Goal: Task Accomplishment & Management: Complete application form

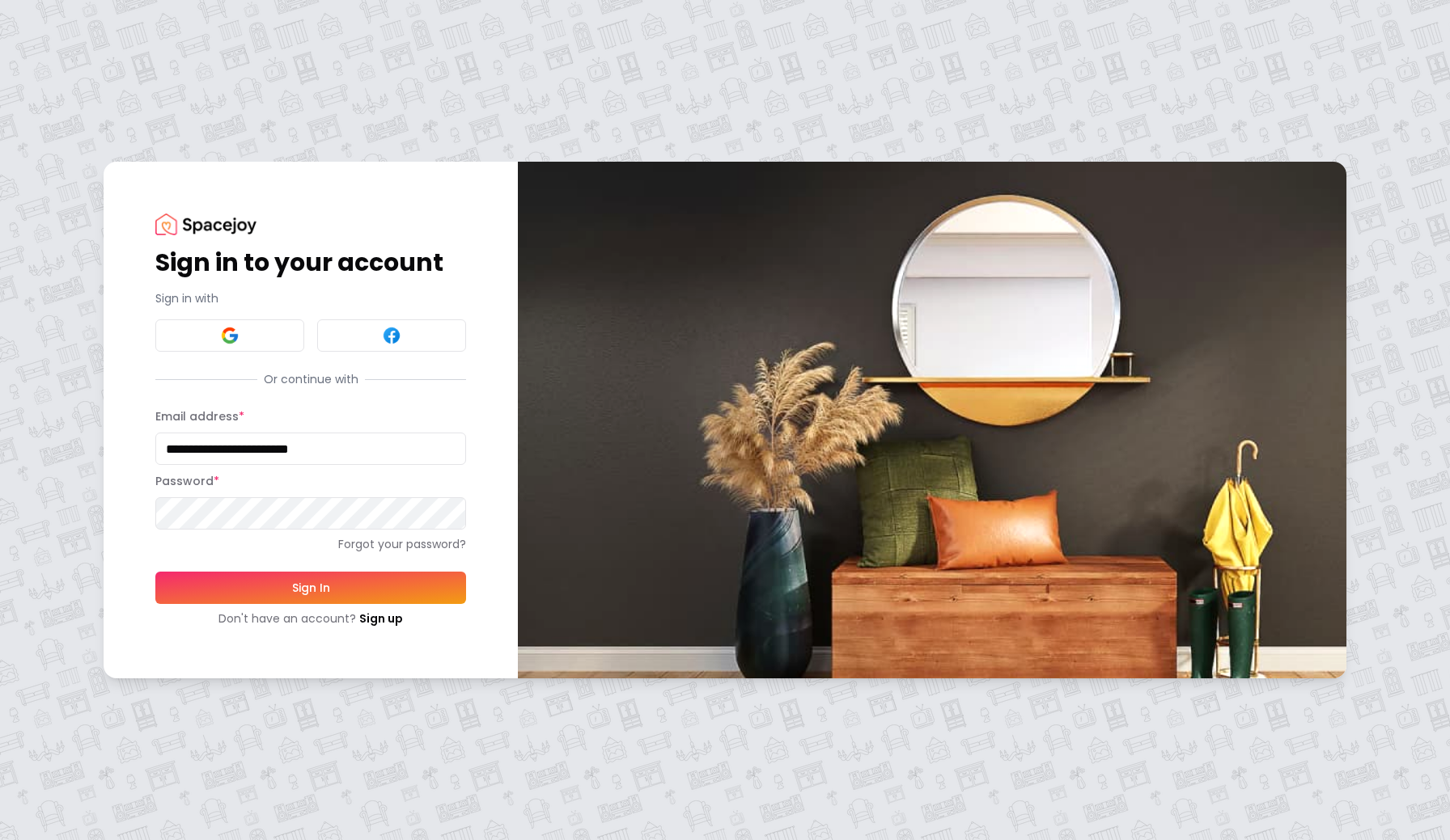
click at [296, 593] on button "Sign In" at bounding box center [311, 588] width 311 height 32
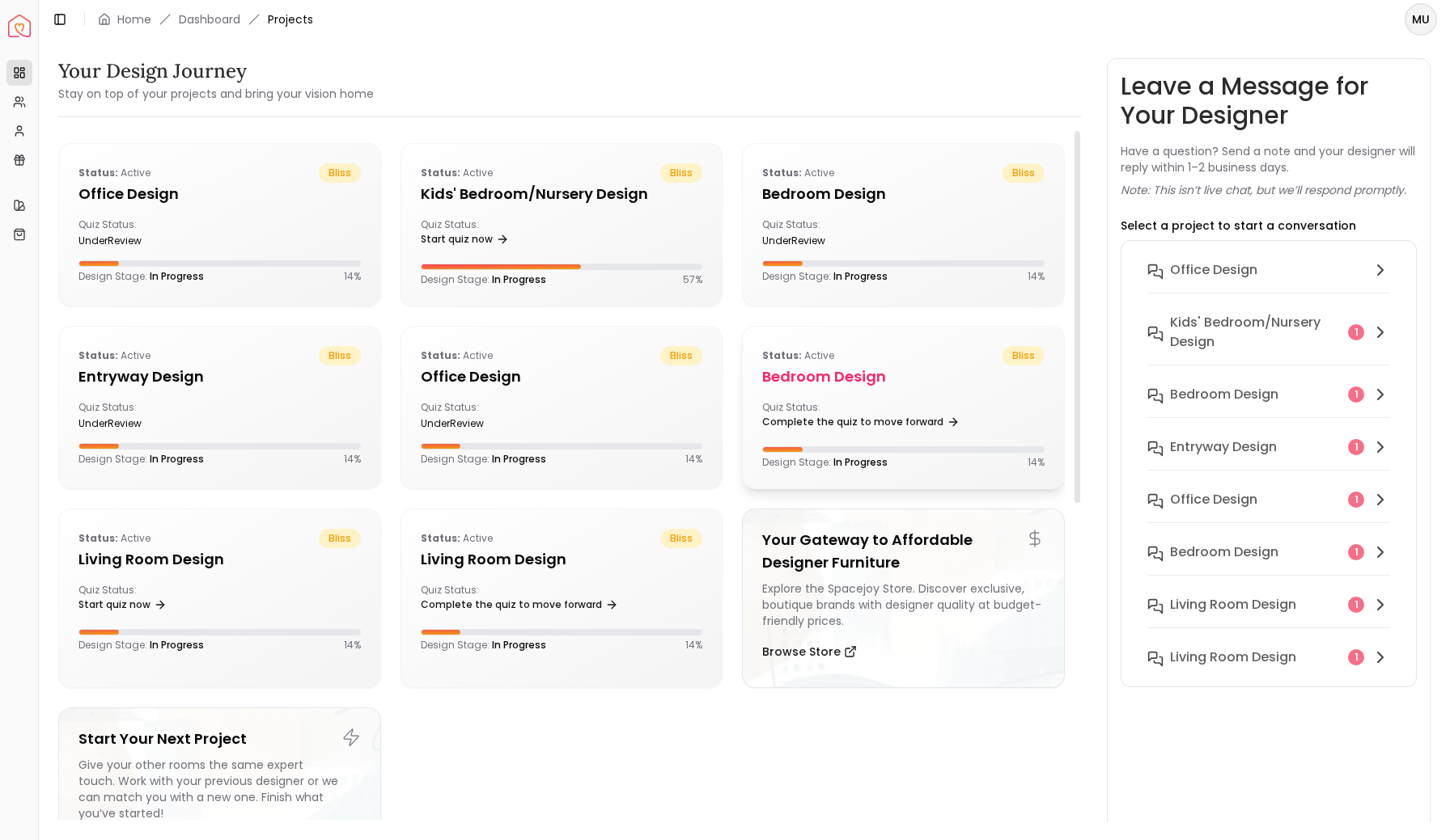
click at [883, 390] on div "Status: active bliss Bedroom design Quiz Status: Complete the quiz to move forw…" at bounding box center [903, 407] width 321 height 161
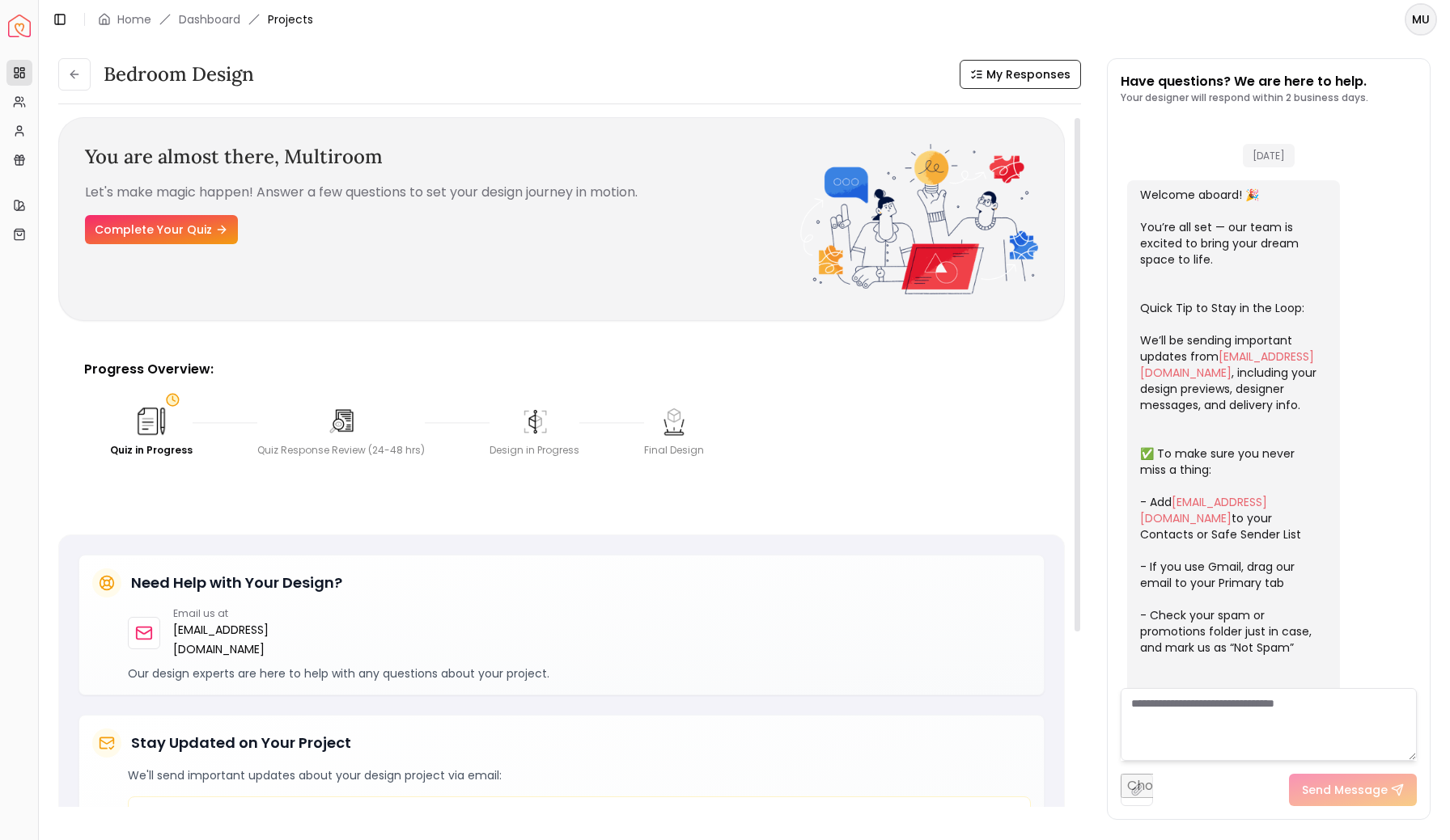
scroll to position [222, 0]
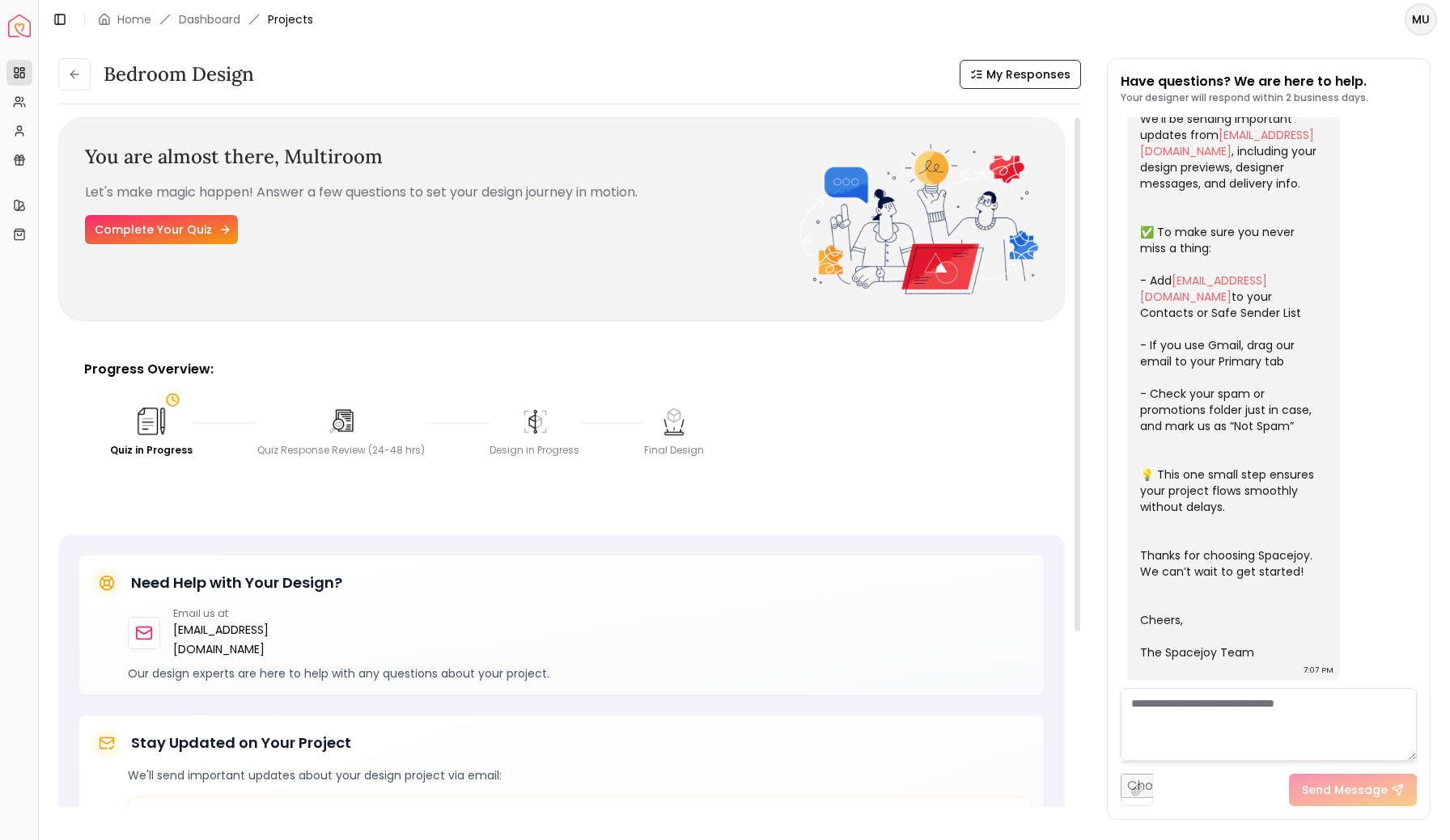
click at [164, 235] on link "Complete Your Quiz" at bounding box center [161, 230] width 153 height 29
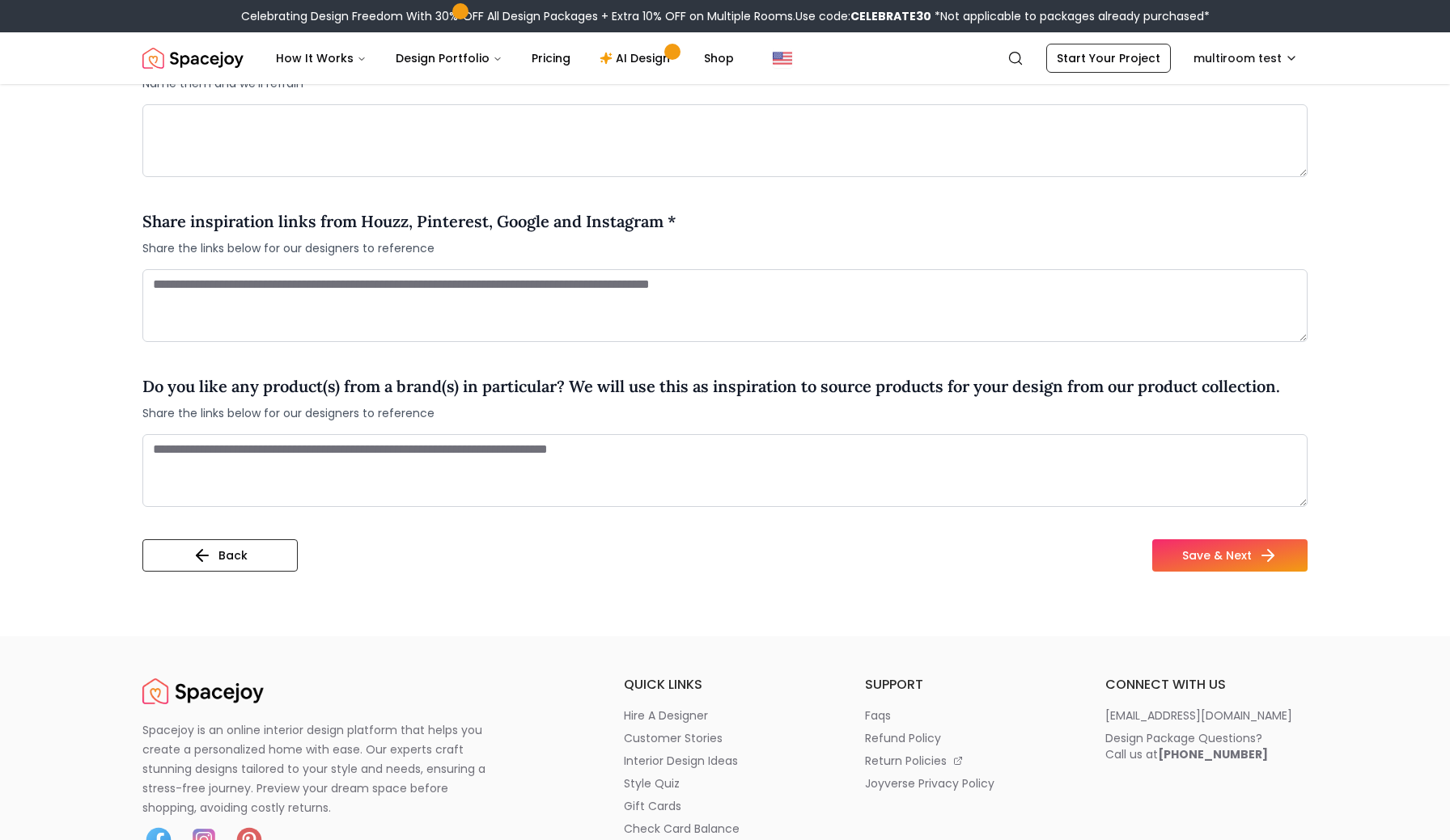
scroll to position [1203, 0]
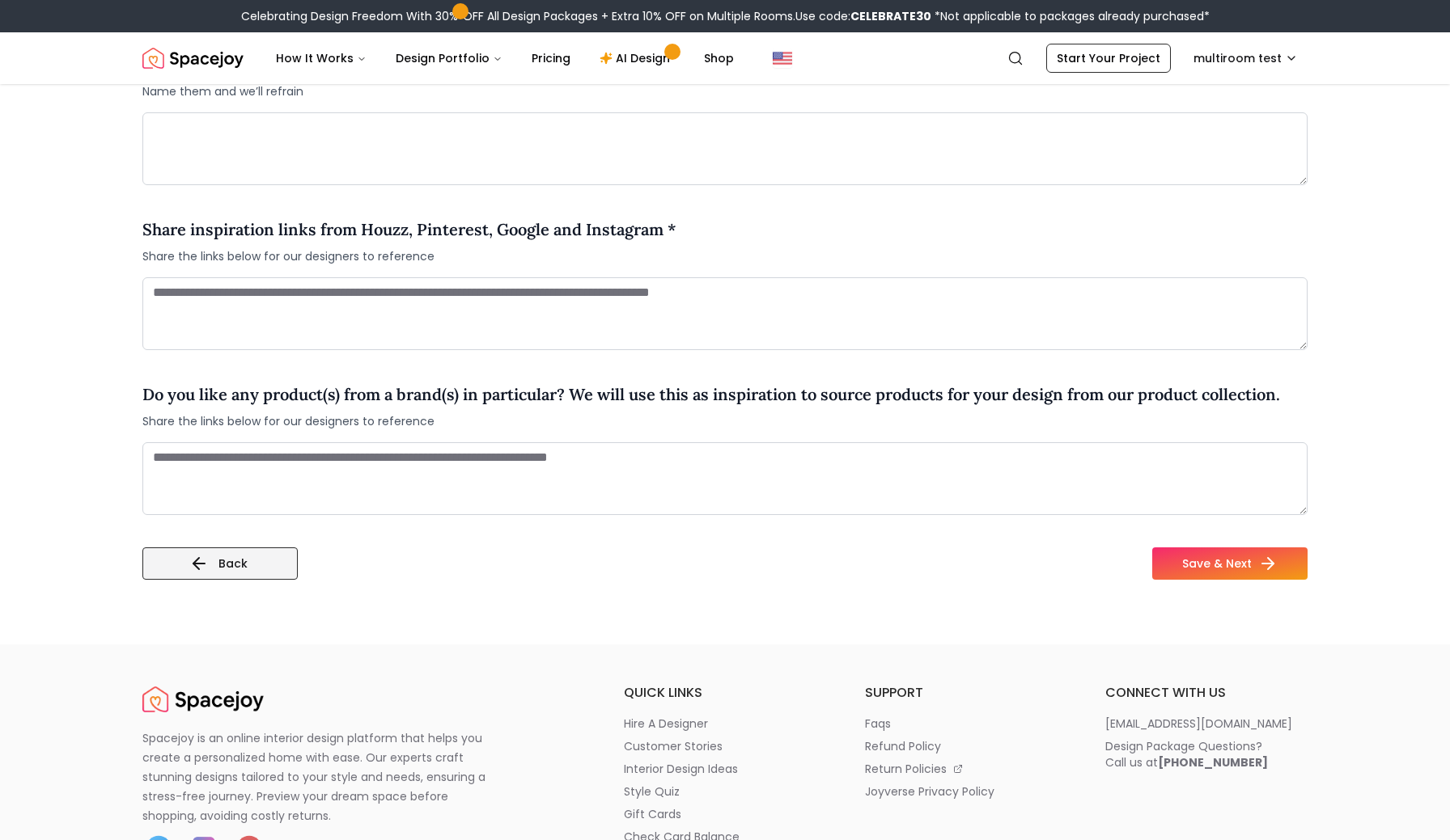
click at [251, 548] on button "Back" at bounding box center [220, 563] width 156 height 32
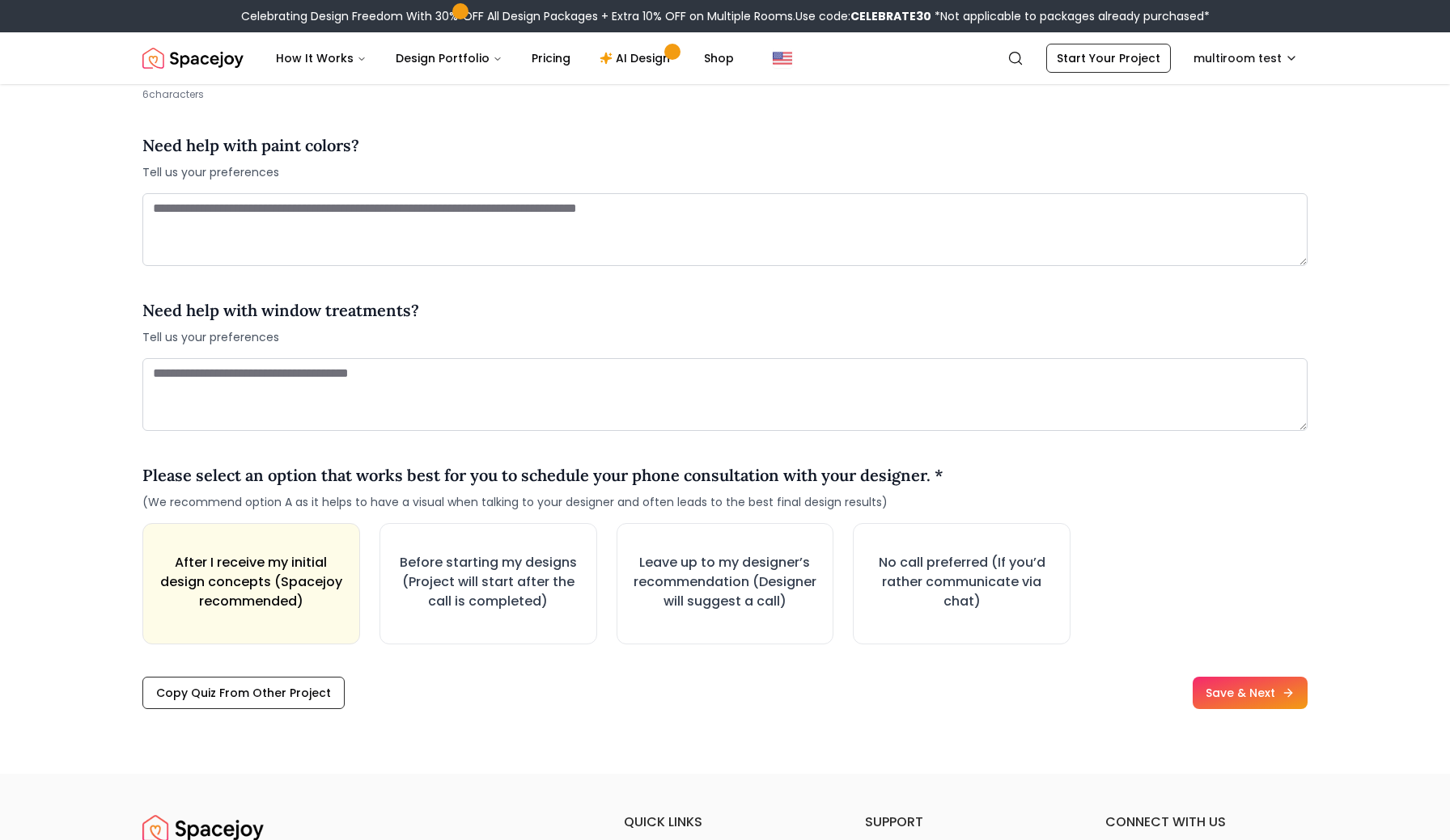
scroll to position [2179, 0]
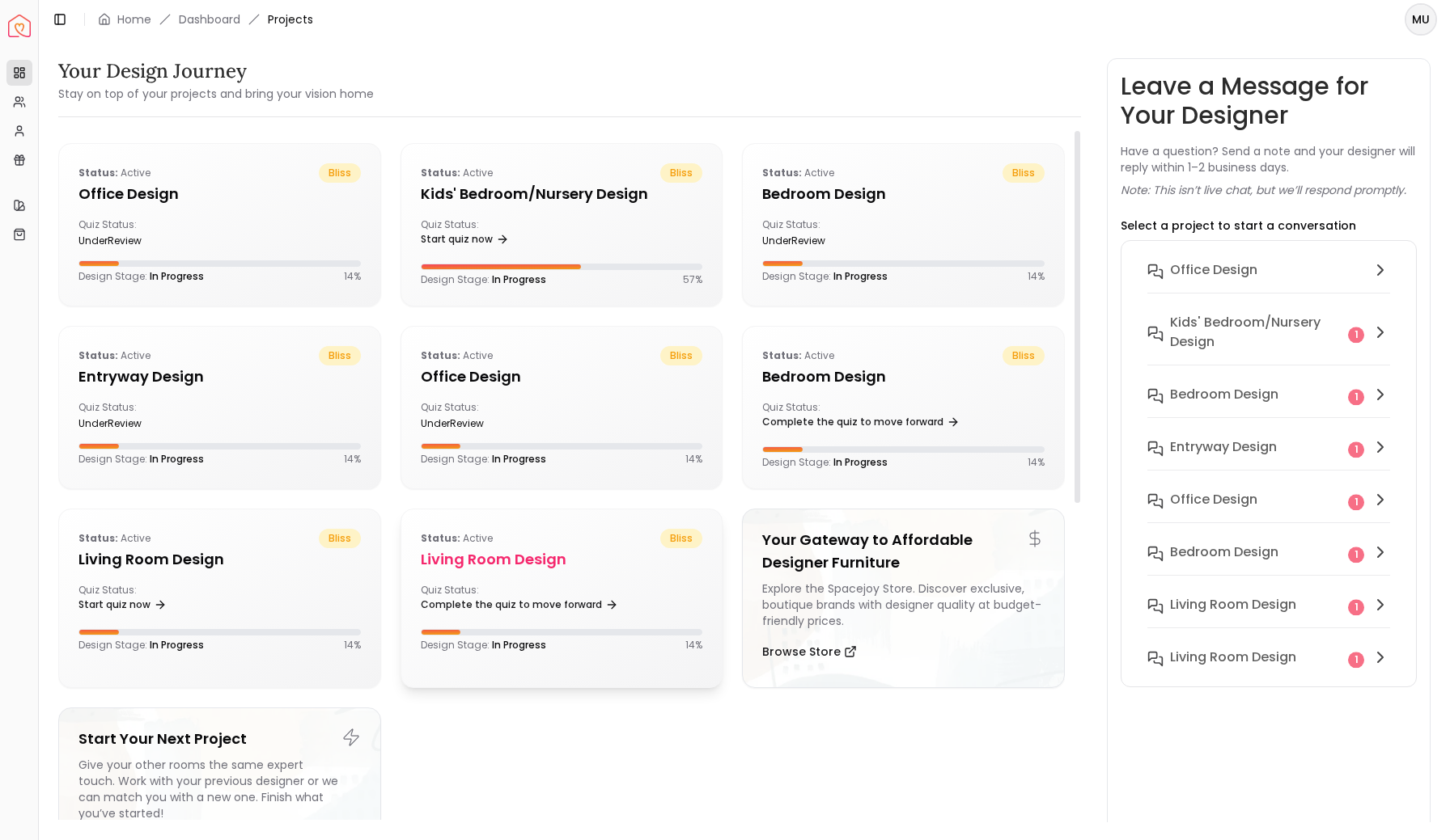
click at [613, 569] on h5 "Living Room design" at bounding box center [562, 559] width 283 height 22
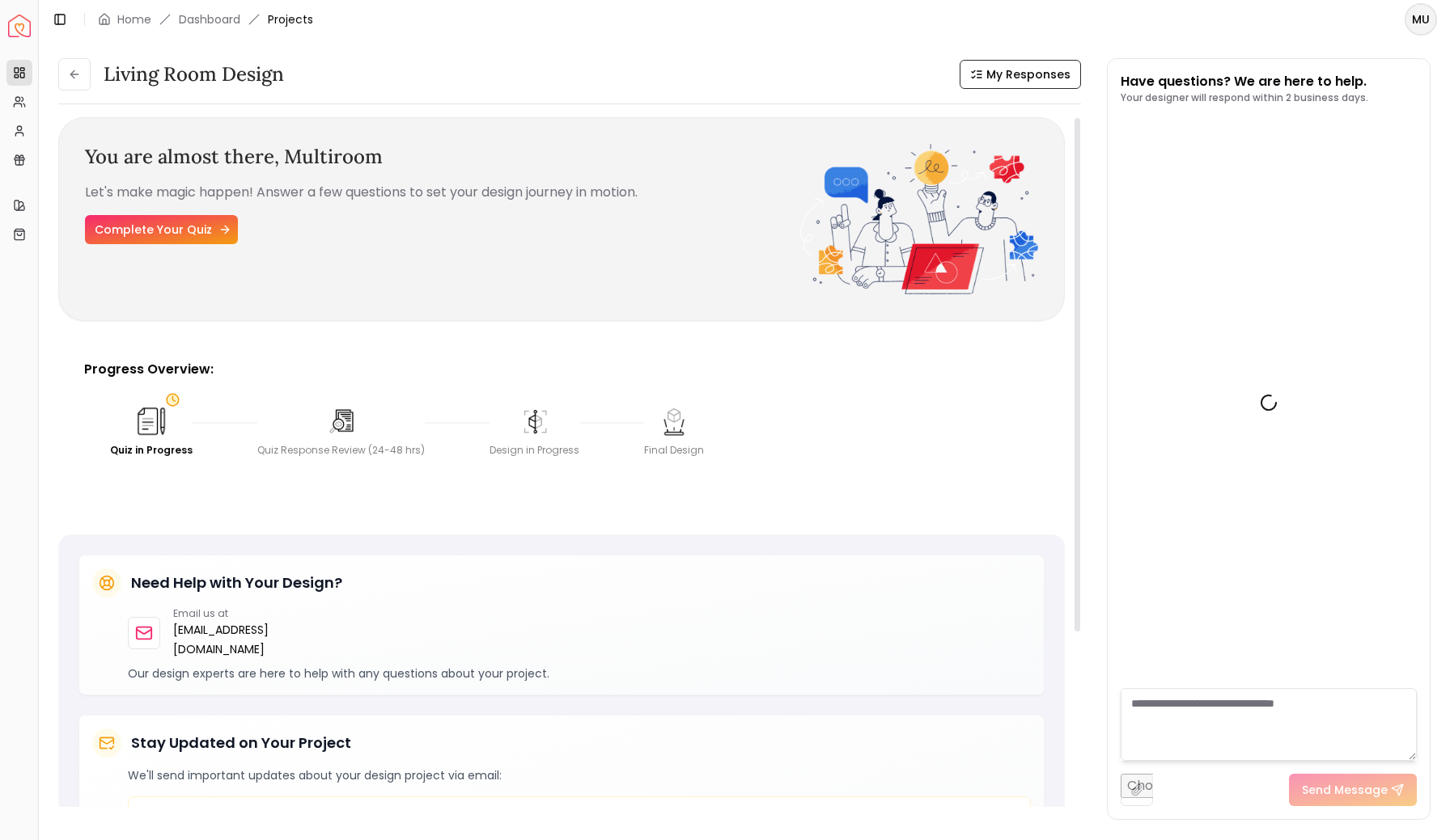
click at [182, 236] on link "Complete Your Quiz" at bounding box center [161, 230] width 153 height 29
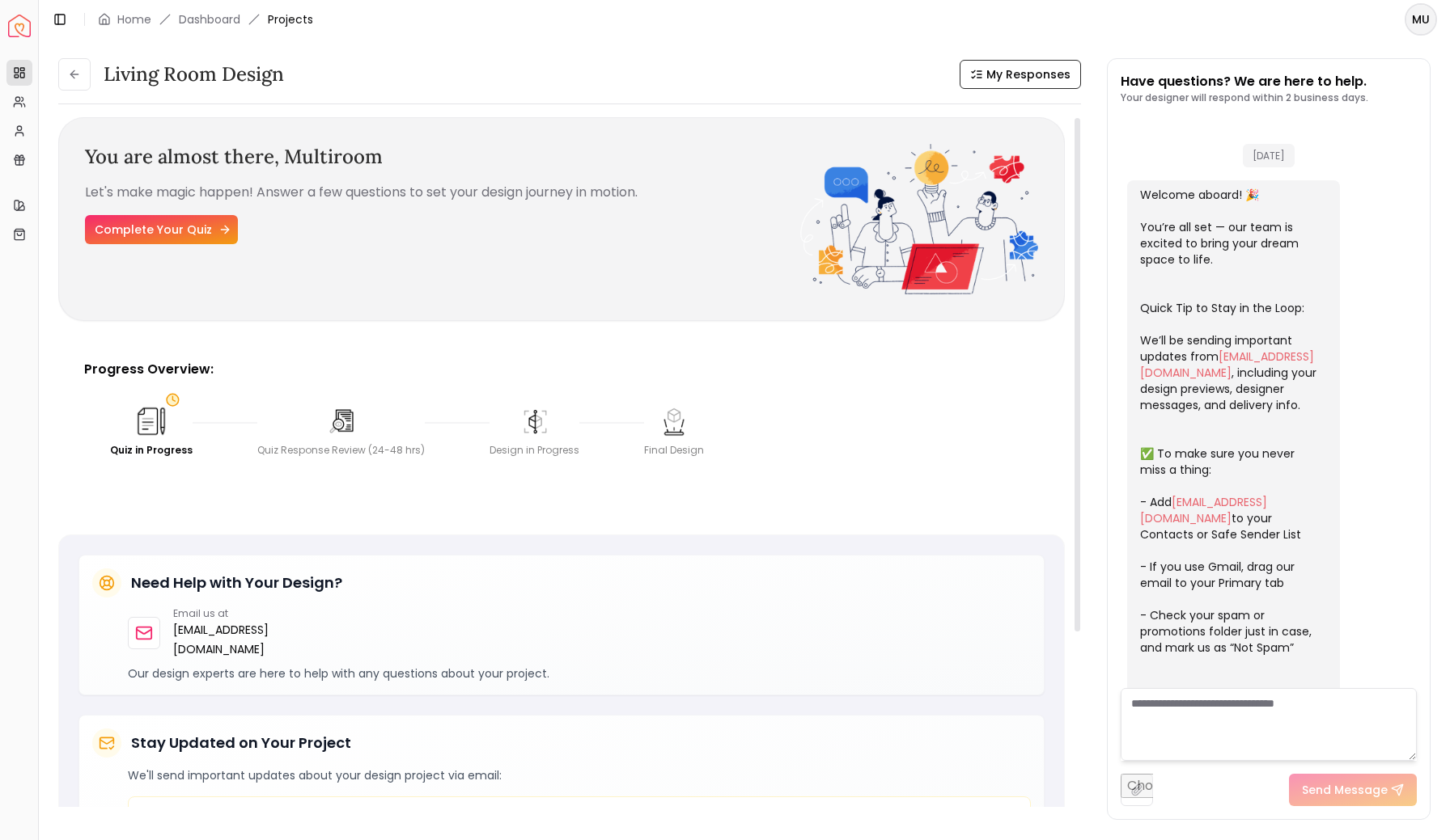
scroll to position [222, 0]
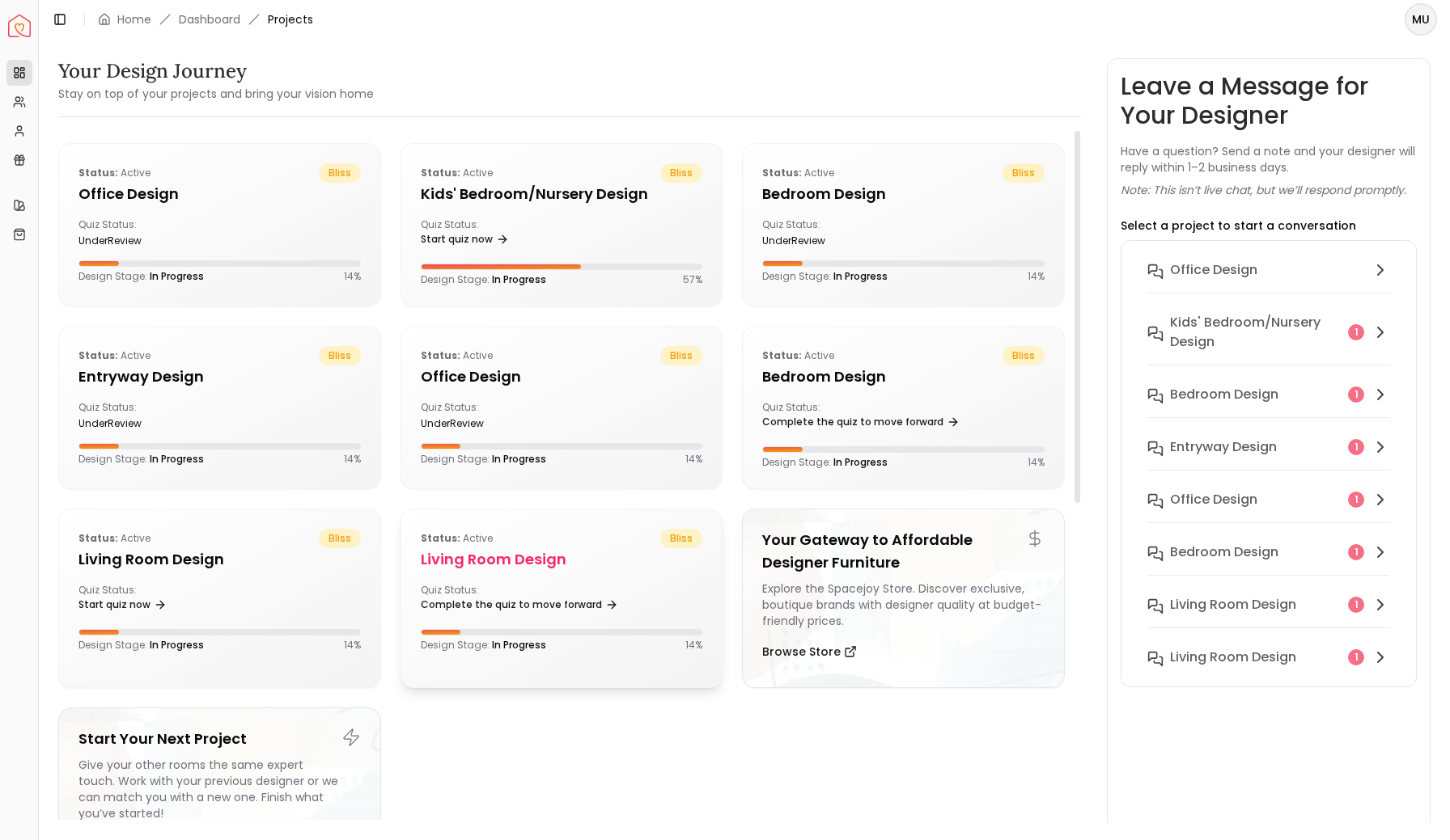
click at [647, 551] on h5 "Living Room design" at bounding box center [562, 559] width 283 height 22
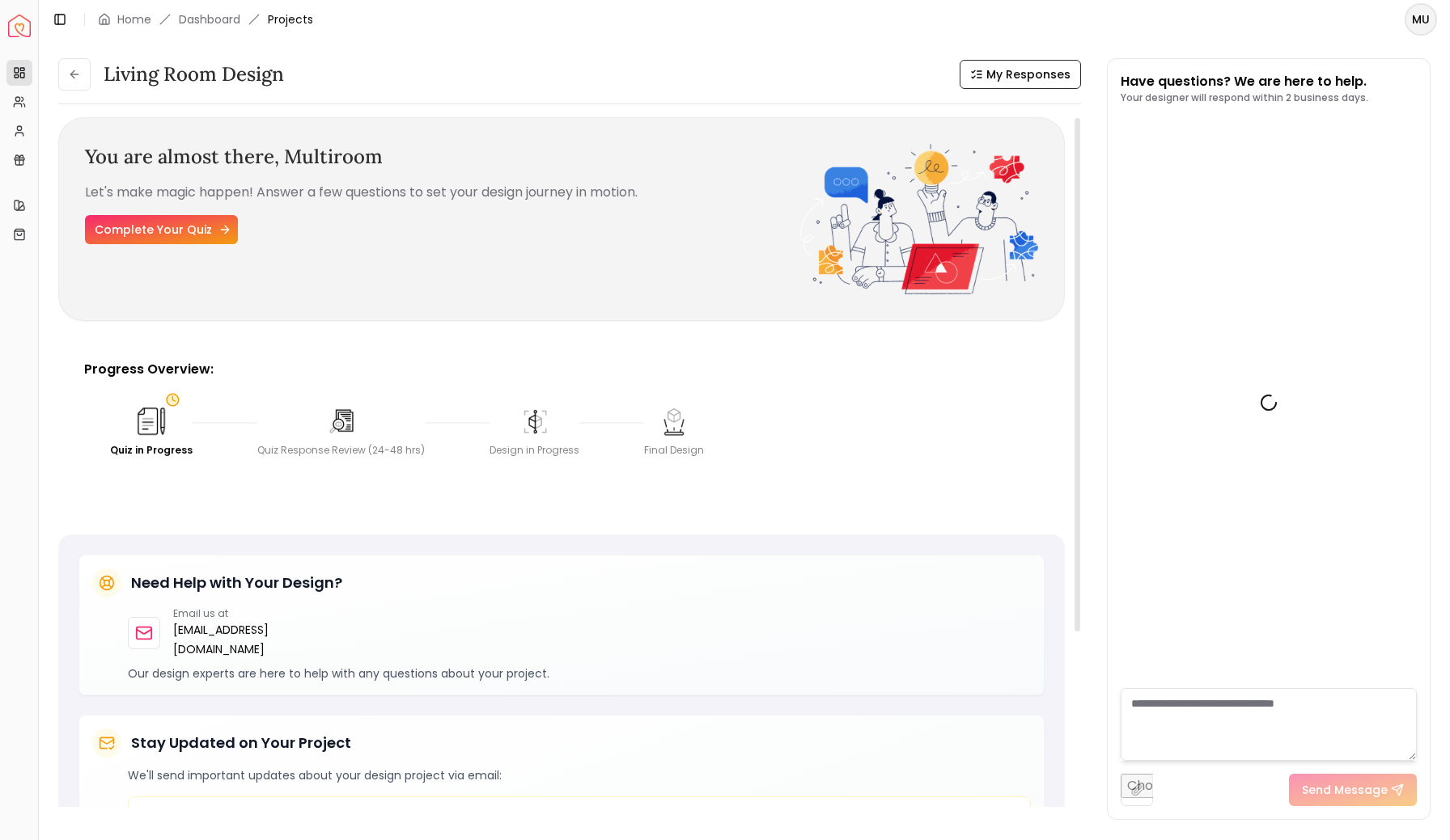
click at [172, 215] on link "Complete Your Quiz" at bounding box center [161, 230] width 153 height 29
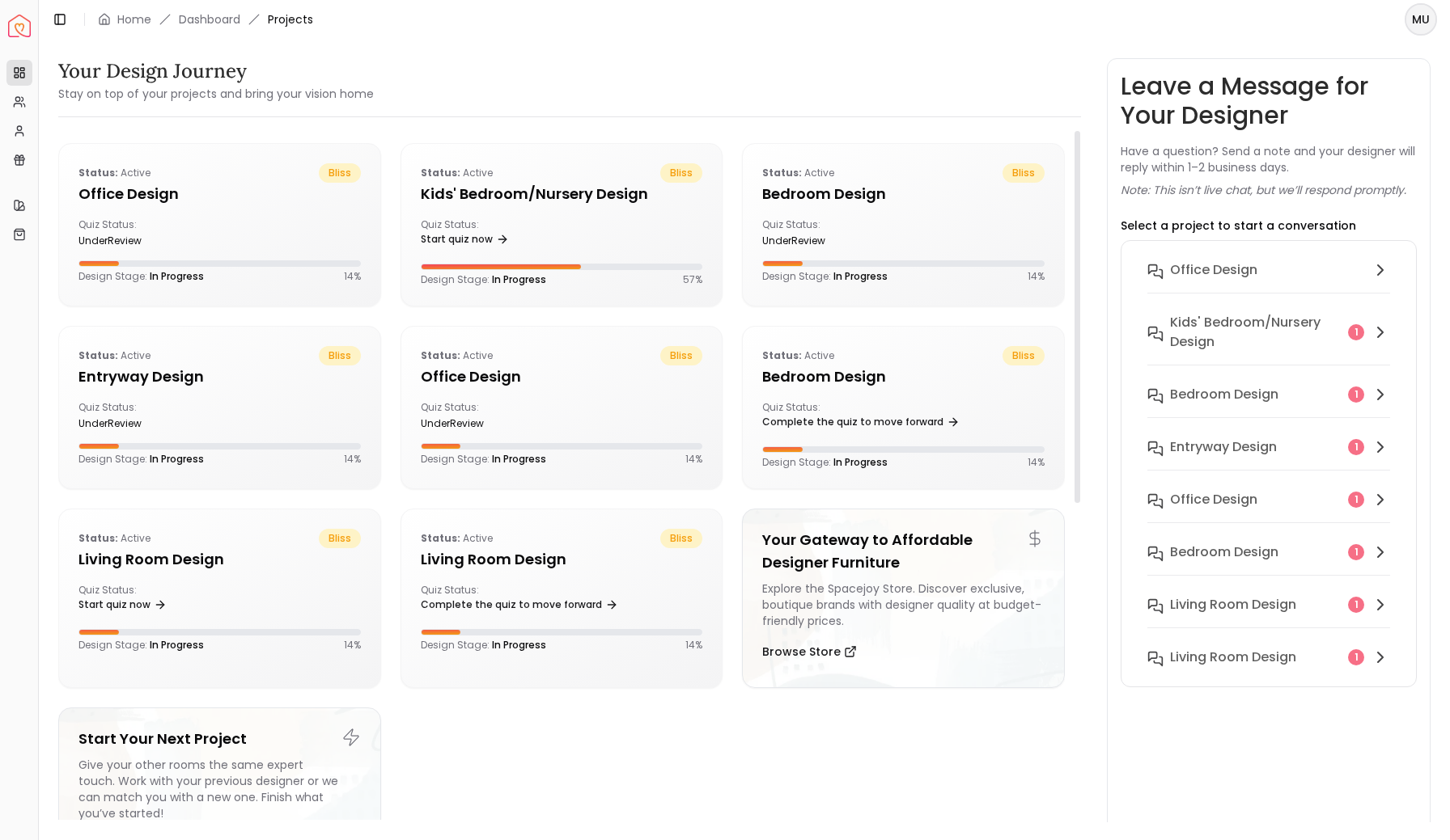
click at [1424, 20] on html "Spacejoy Dashboard Overview Projects My Referrals My Profile Gift Card Balance …" at bounding box center [725, 420] width 1450 height 840
click at [1301, 102] on div "Log out" at bounding box center [1345, 107] width 173 height 25
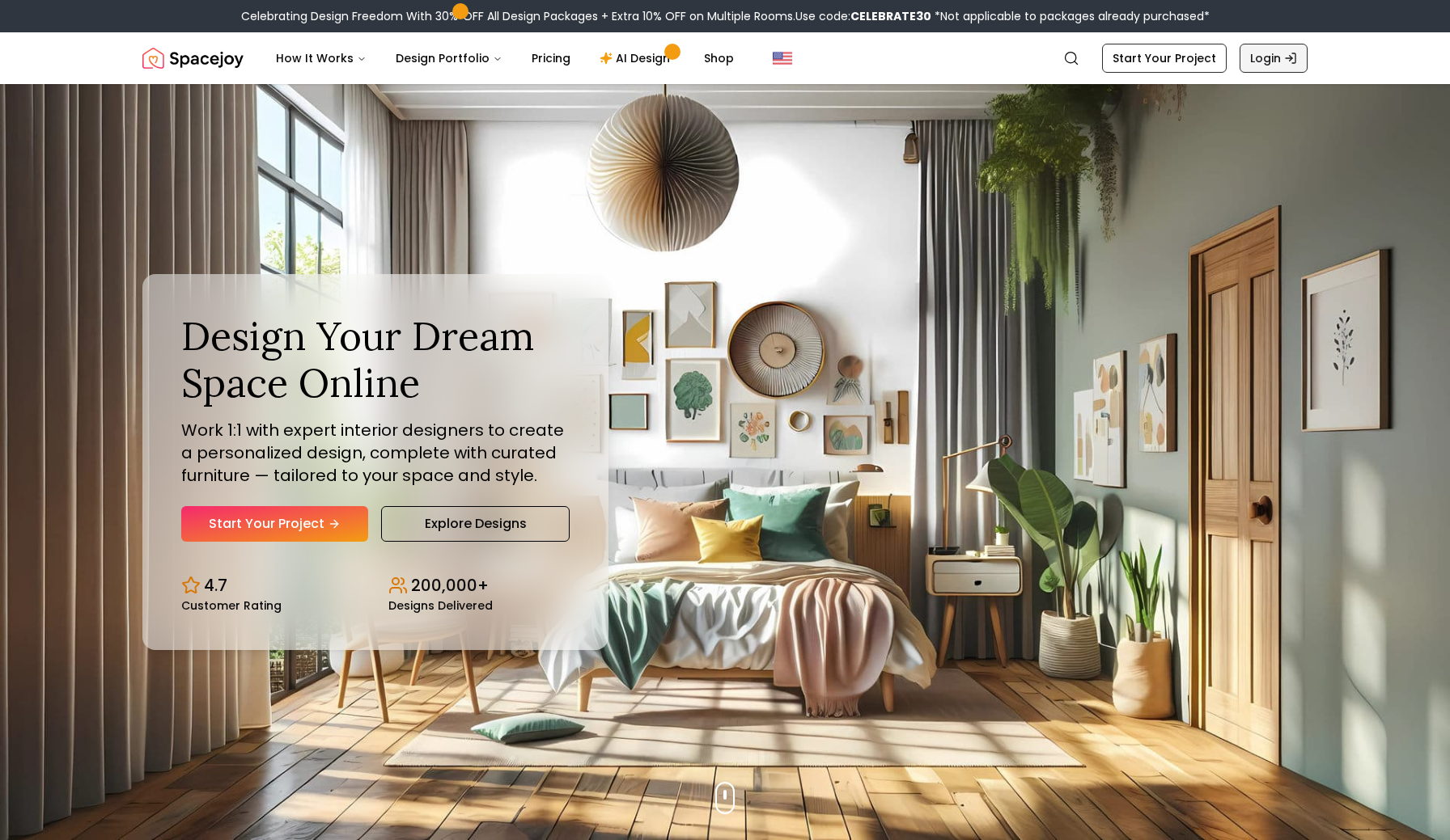
click at [1266, 59] on link "Login" at bounding box center [1273, 59] width 68 height 29
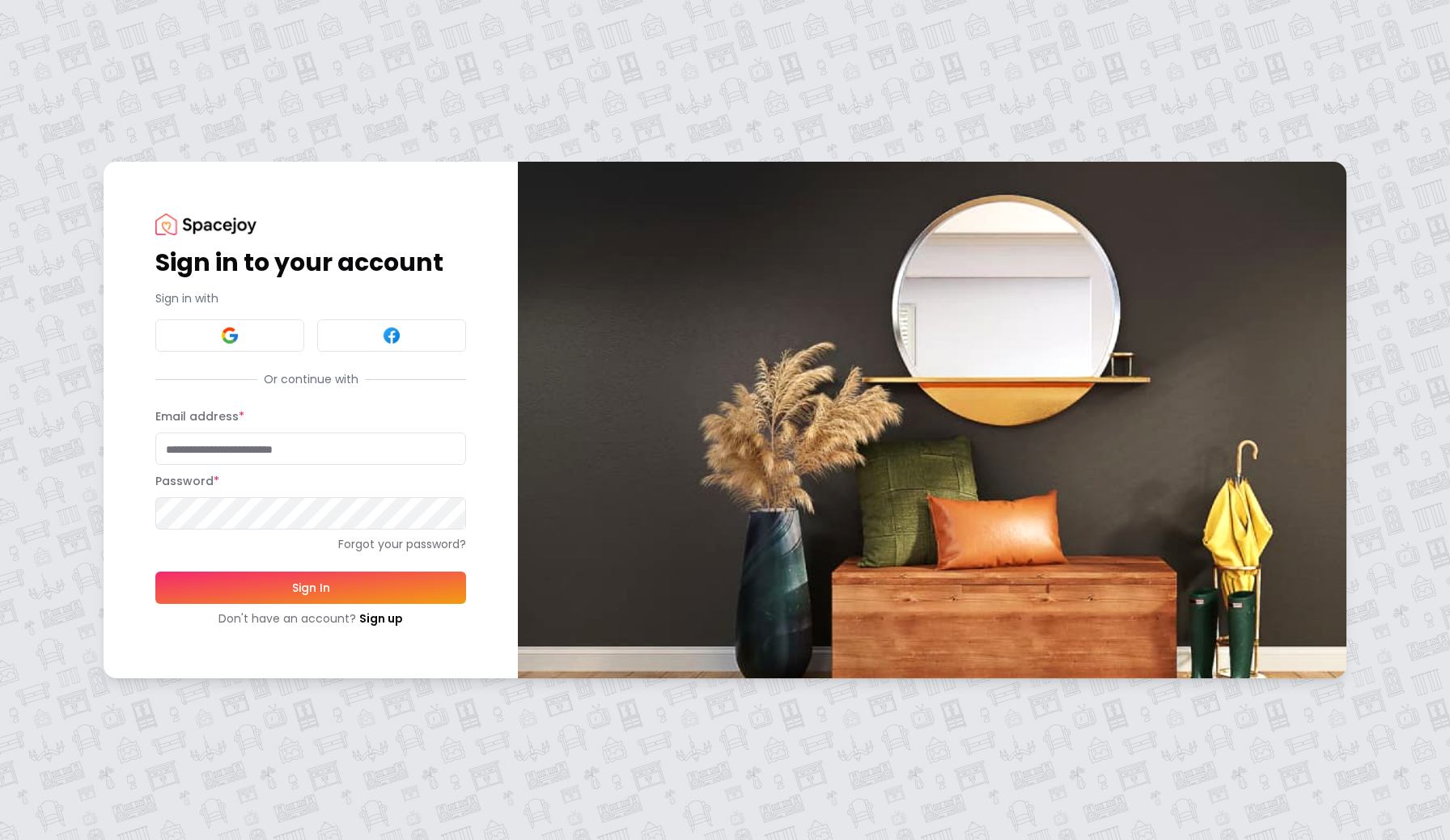
click at [215, 460] on input "Email address *" at bounding box center [311, 448] width 311 height 32
type input "**********"
click at [271, 577] on button "Sign In" at bounding box center [311, 588] width 311 height 32
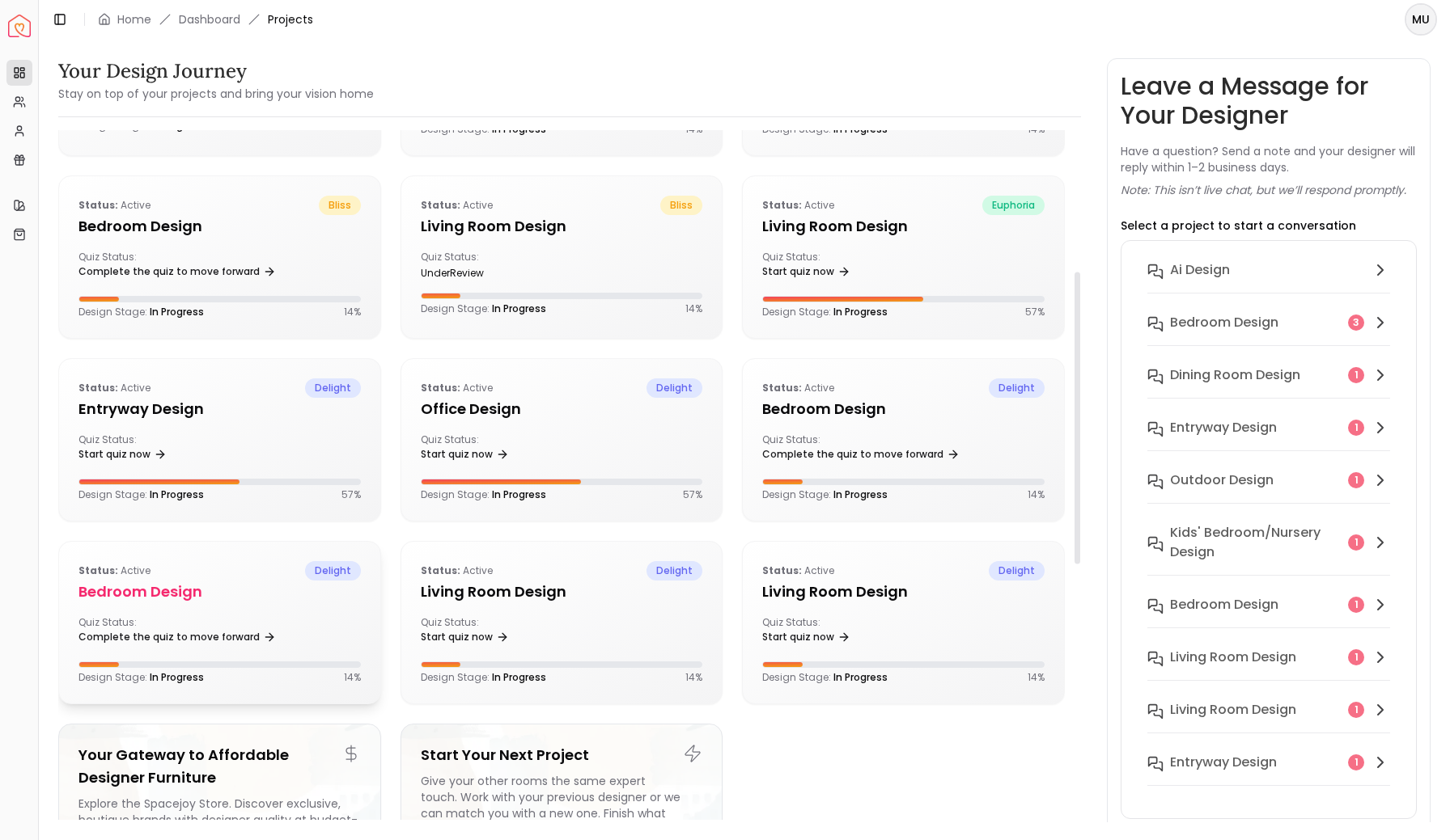
scroll to position [411, 0]
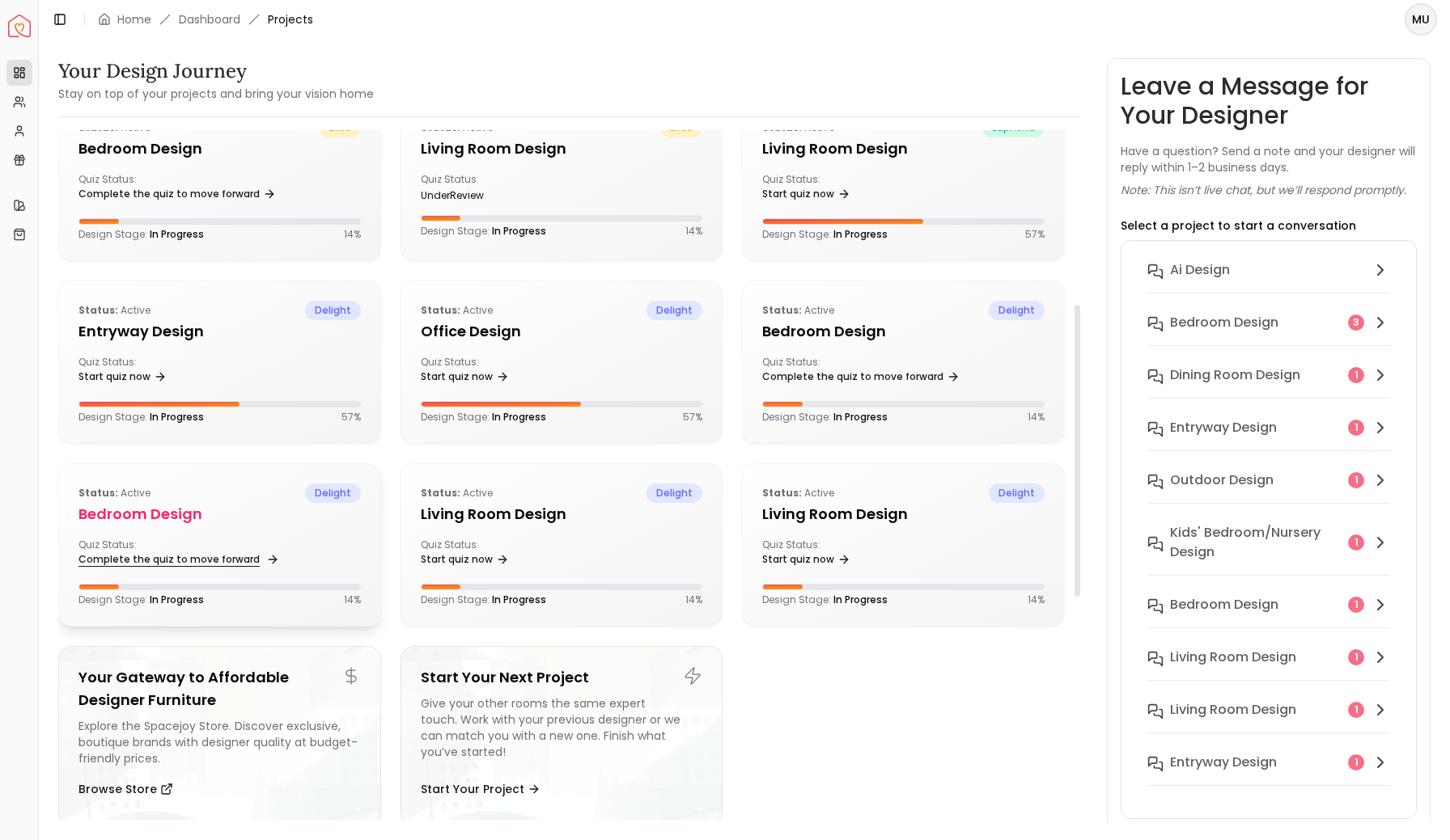
click at [163, 557] on link "Complete the quiz to move forward" at bounding box center [177, 559] width 198 height 22
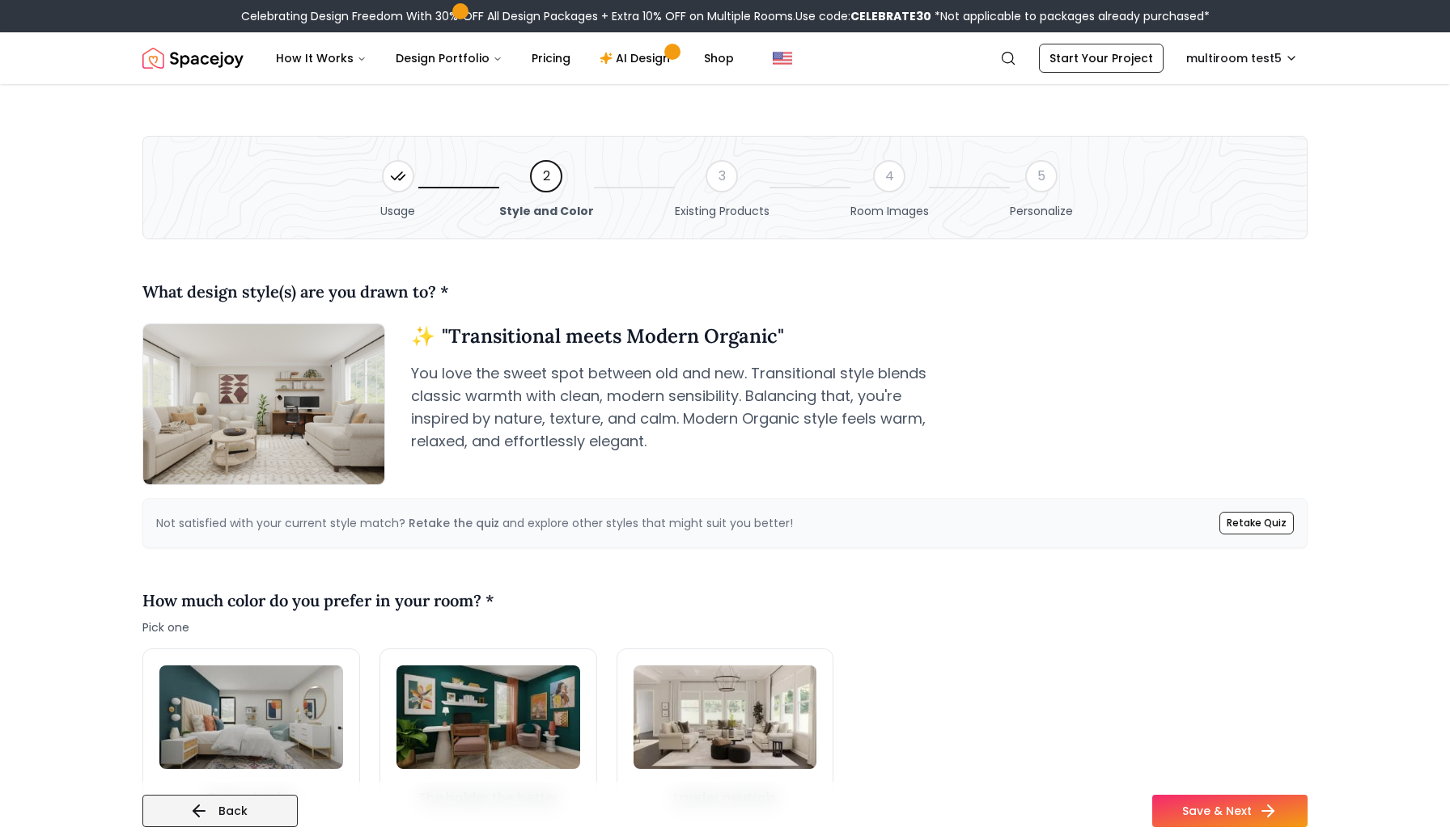
click at [246, 799] on button "Back" at bounding box center [220, 811] width 156 height 32
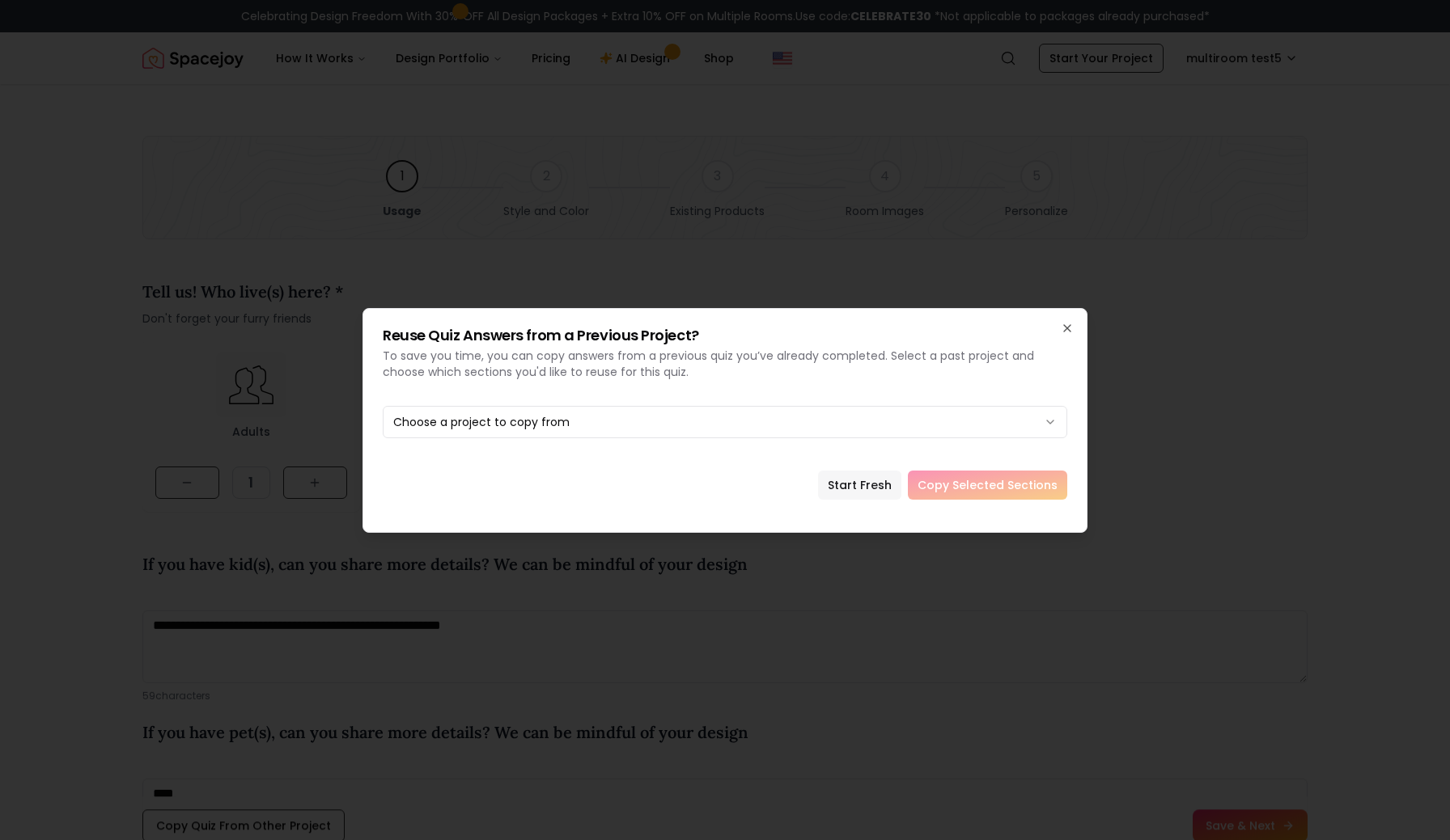
click at [853, 481] on button "Start Fresh" at bounding box center [859, 485] width 83 height 29
